Goal: Task Accomplishment & Management: Use online tool/utility

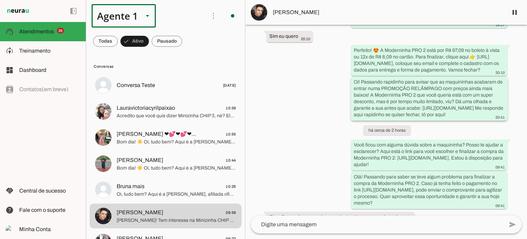
scroll to position [451, 0]
